Goal: Contribute content: Contribute content

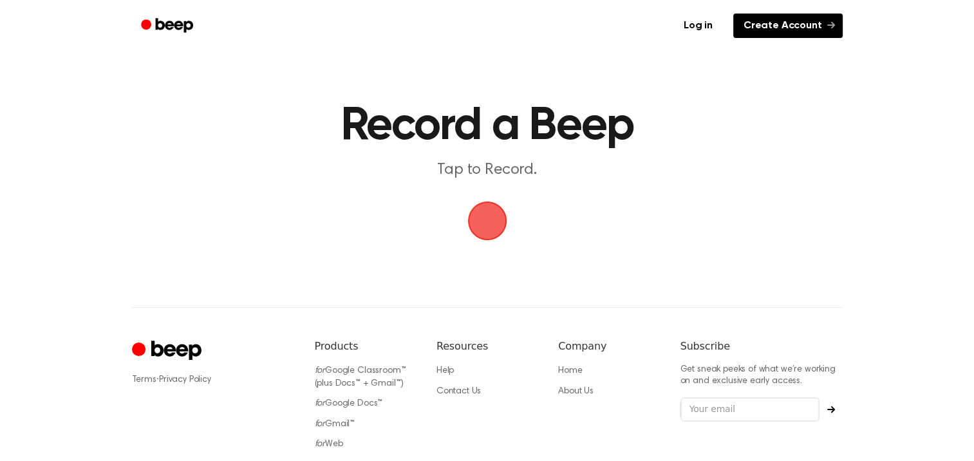
click at [793, 26] on link "Create Account" at bounding box center [787, 26] width 109 height 24
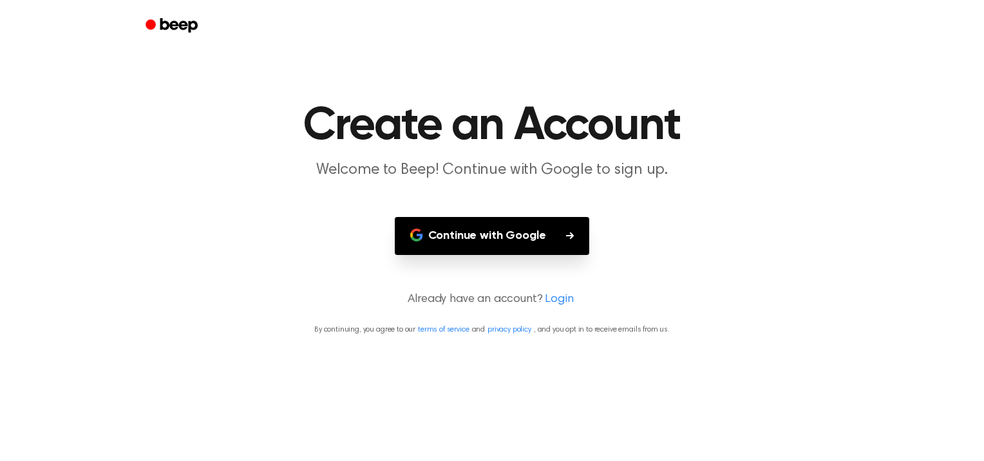
click at [533, 226] on button "Continue with Google" at bounding box center [492, 236] width 195 height 38
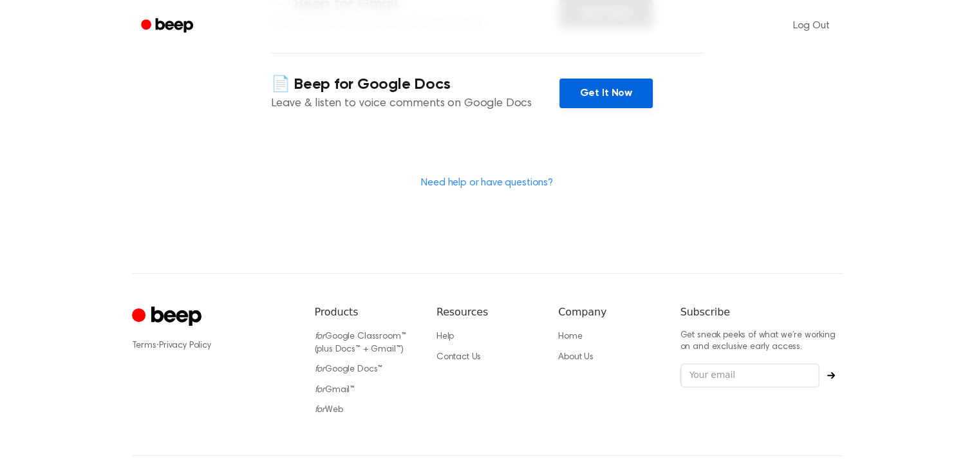
scroll to position [378, 0]
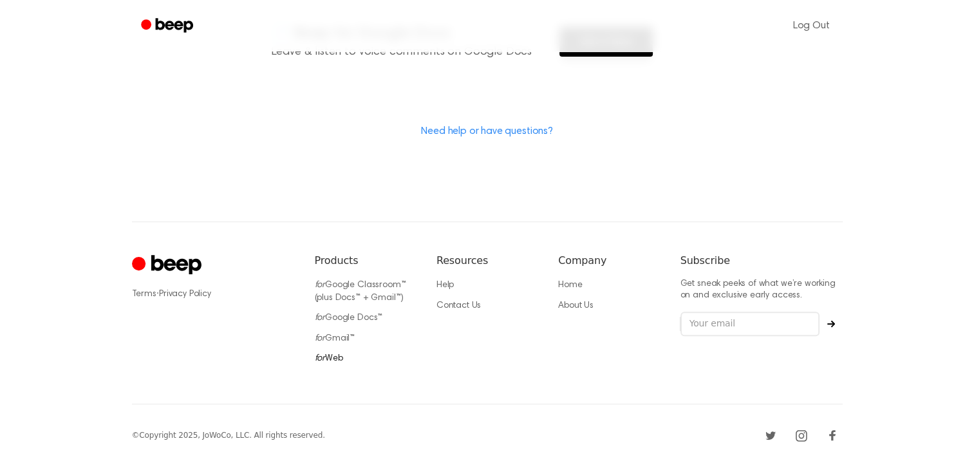
click at [335, 359] on link "for Web" at bounding box center [329, 358] width 28 height 9
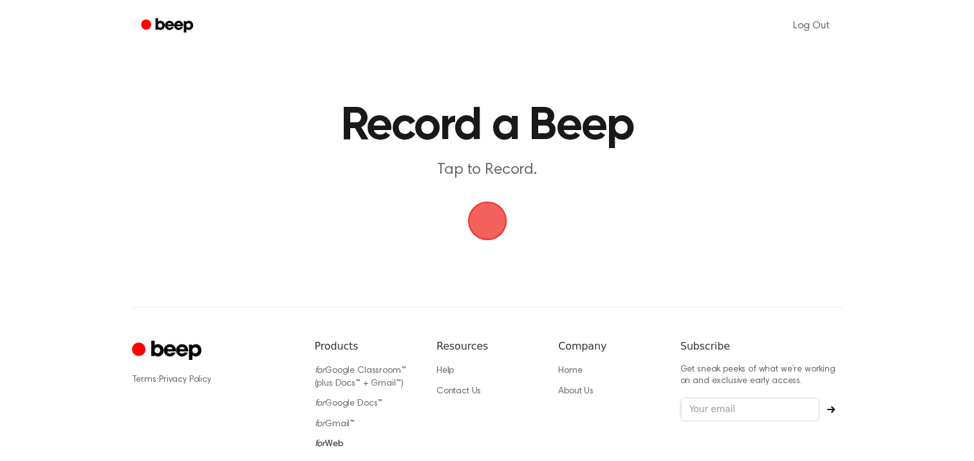
click at [334, 440] on link "for Web" at bounding box center [329, 444] width 28 height 9
click at [481, 219] on span "button" at bounding box center [487, 221] width 36 height 36
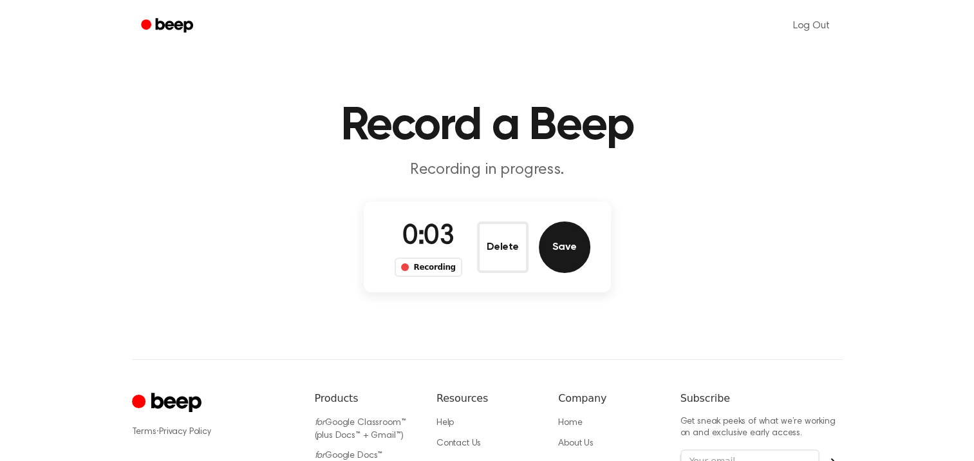
click at [554, 248] on button "Save" at bounding box center [564, 246] width 51 height 51
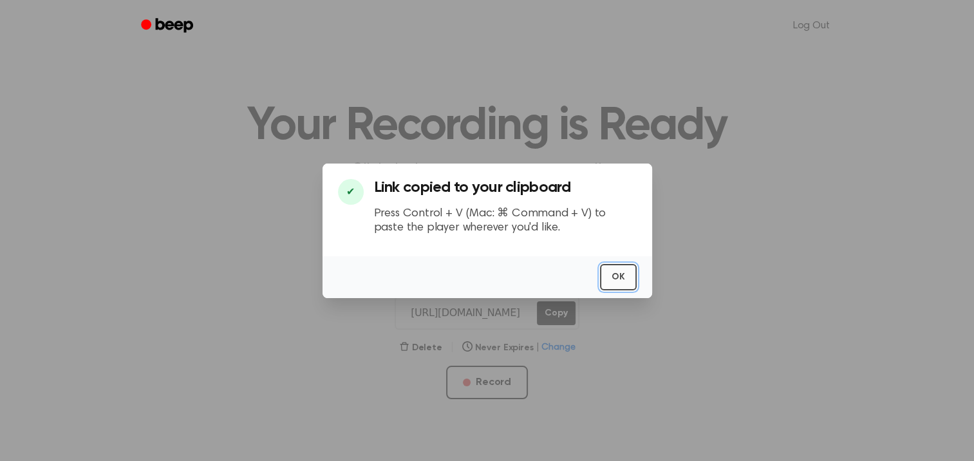
click at [623, 281] on button "OK" at bounding box center [618, 277] width 37 height 26
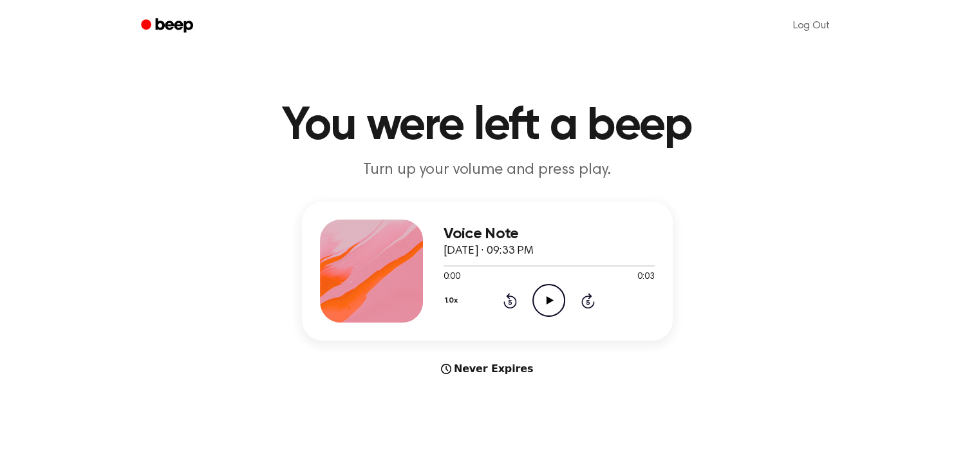
click at [545, 297] on icon "Play Audio" at bounding box center [548, 300] width 33 height 33
